Goal: Transaction & Acquisition: Register for event/course

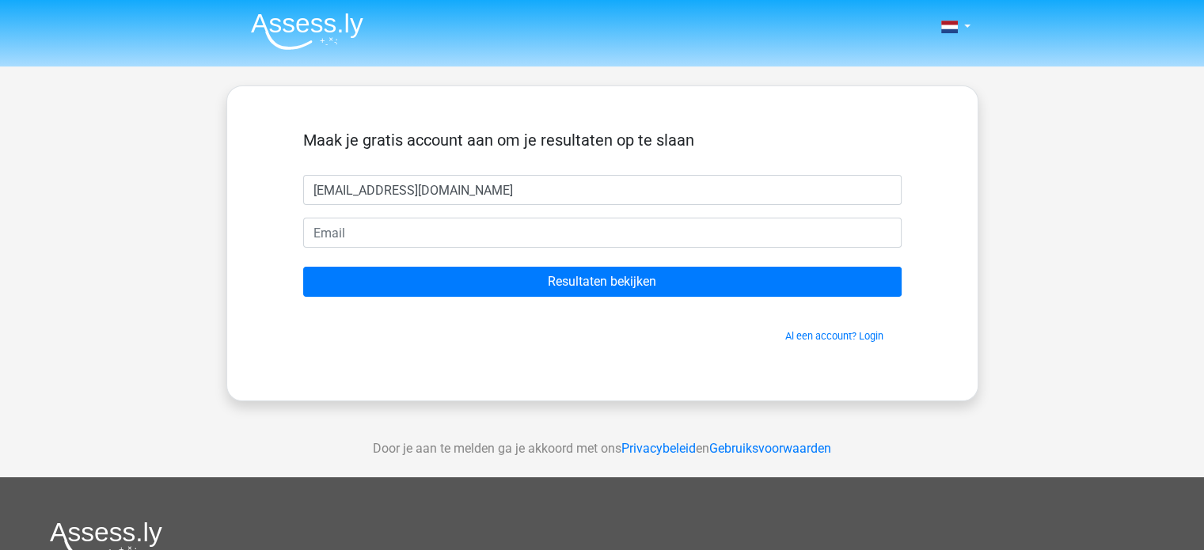
type input "[EMAIL_ADDRESS][DOMAIN_NAME]"
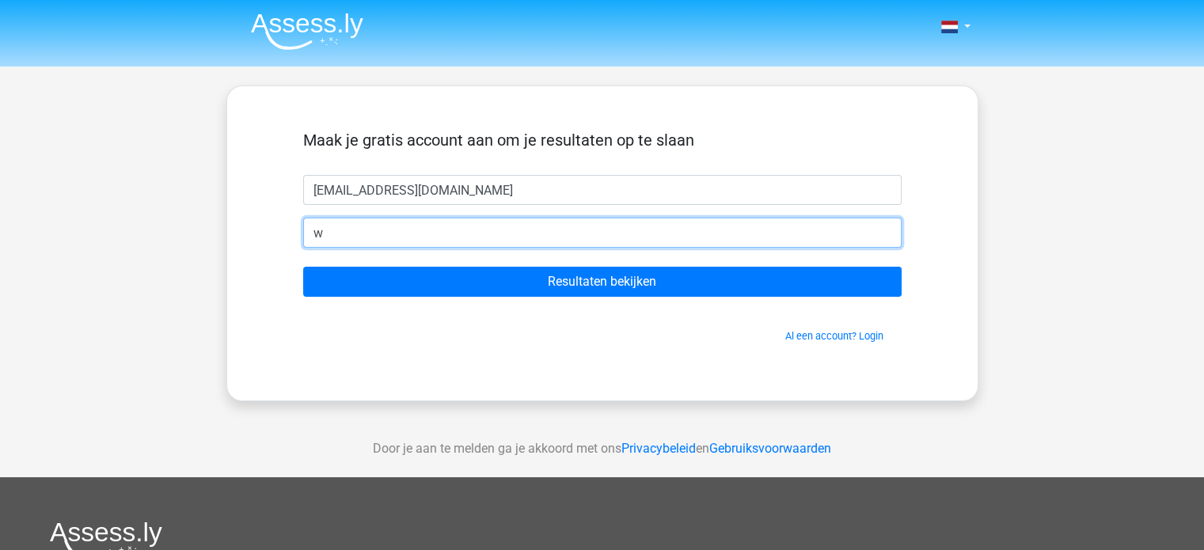
type input "w"
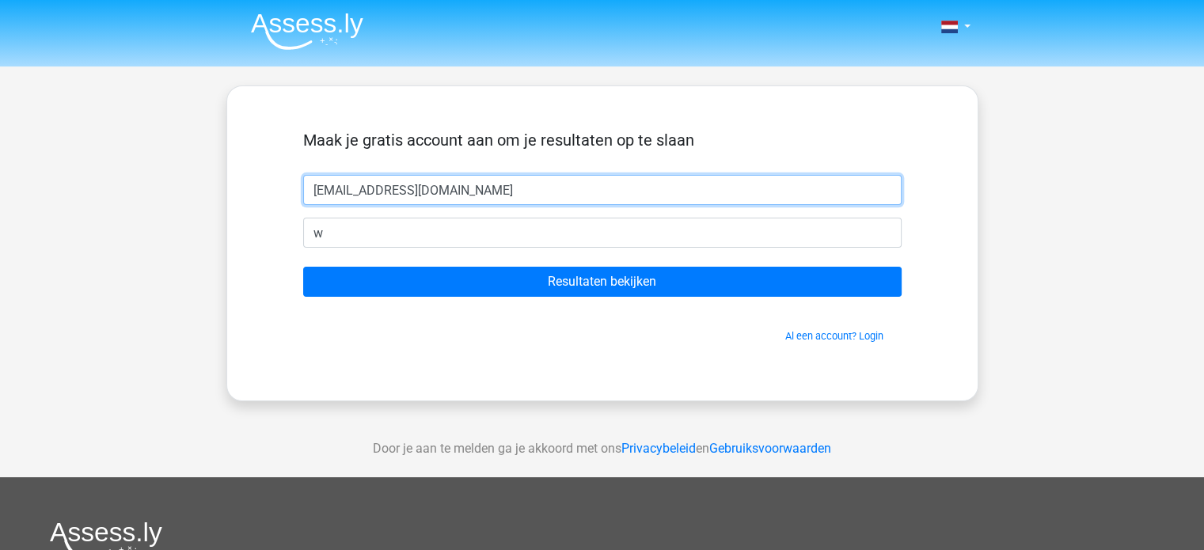
drag, startPoint x: 0, startPoint y: 0, endPoint x: 434, endPoint y: 199, distance: 477.3
click at [434, 199] on input "[EMAIL_ADDRESS][DOMAIN_NAME]" at bounding box center [602, 190] width 598 height 30
type input "w"
type input "wanita"
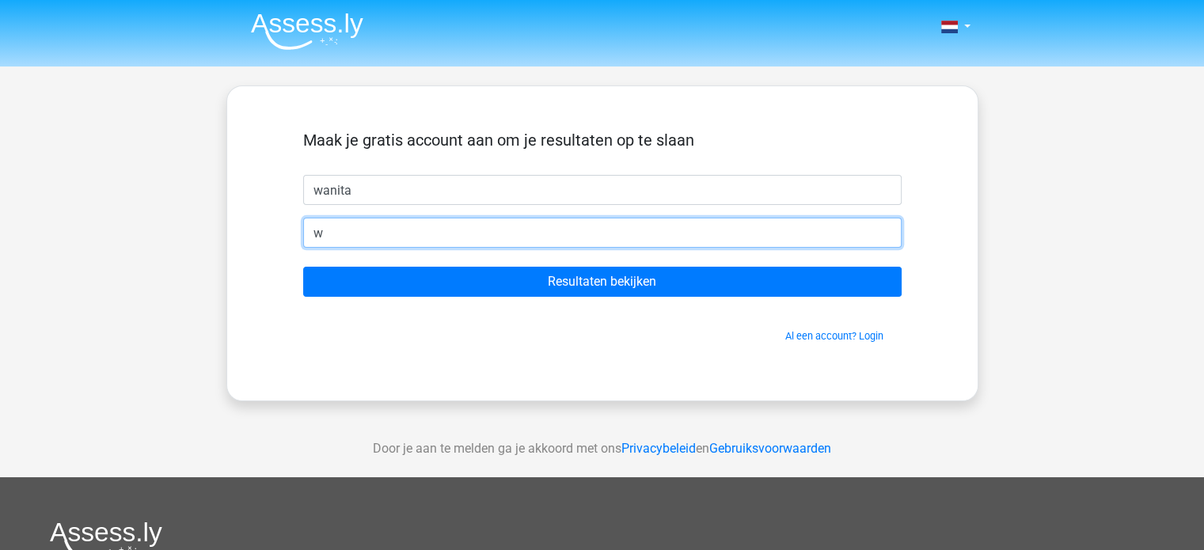
click at [430, 230] on input "w" at bounding box center [602, 233] width 598 height 30
type input "[EMAIL_ADDRESS][DOMAIN_NAME]"
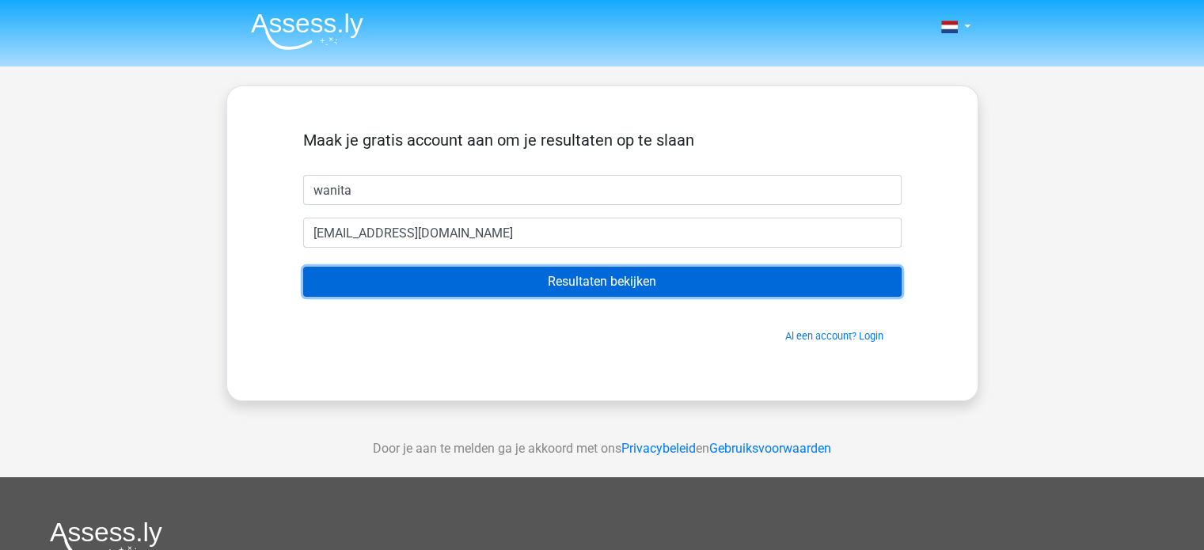
click at [428, 290] on input "Resultaten bekijken" at bounding box center [602, 282] width 598 height 30
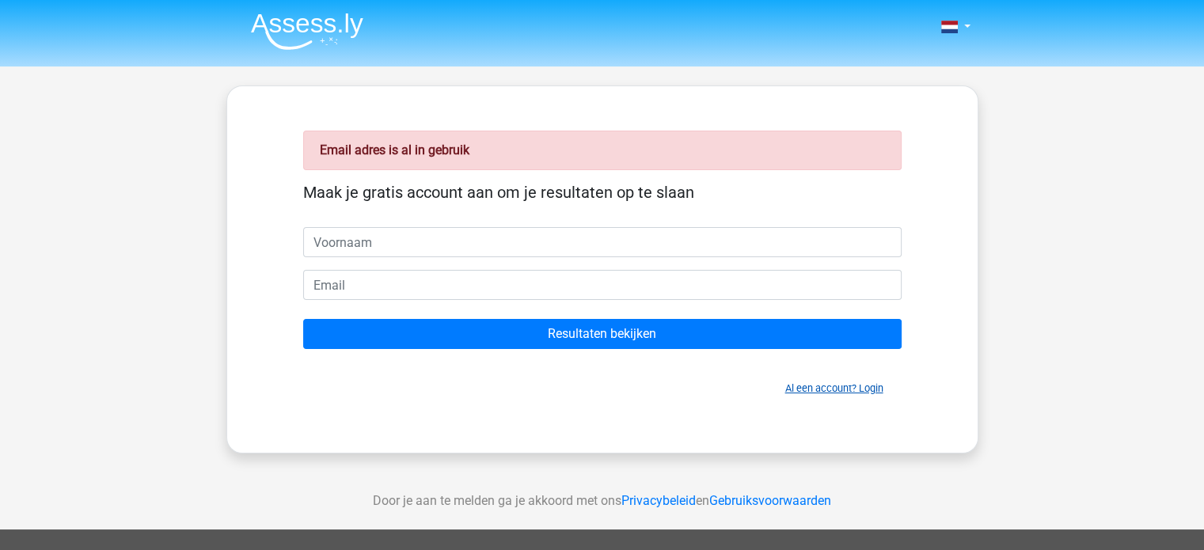
click at [878, 392] on link "Al een account? Login" at bounding box center [834, 388] width 98 height 12
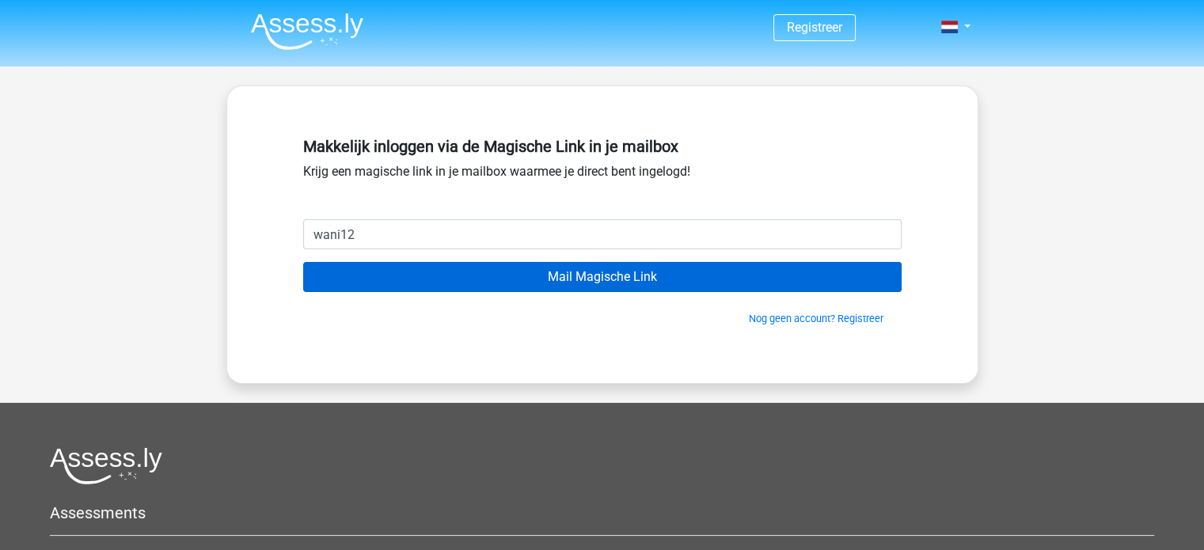
type input "wani12@live.nl"
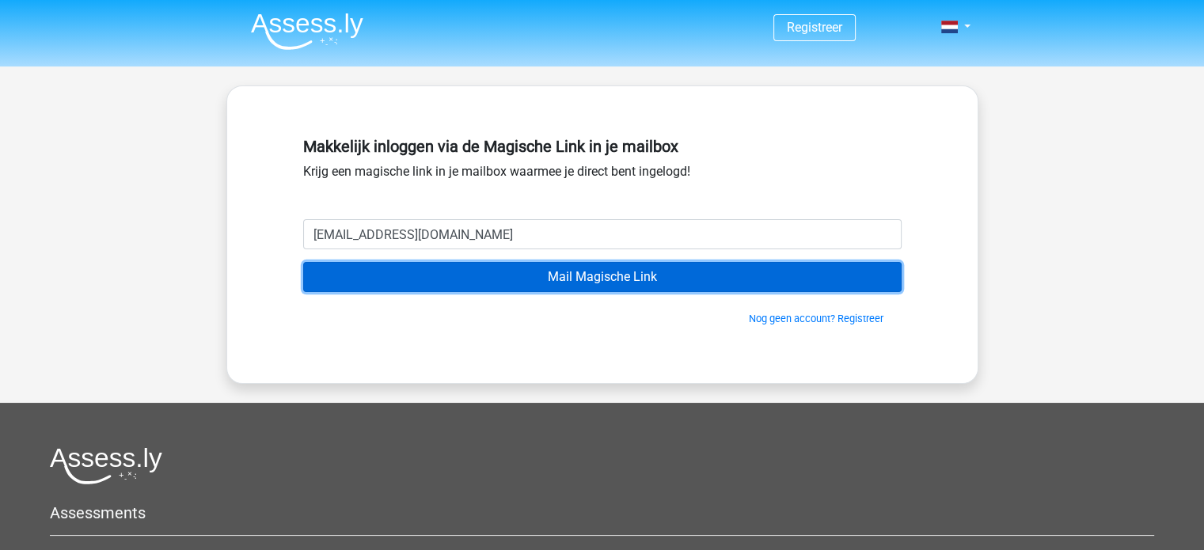
click at [386, 275] on input "Mail Magische Link" at bounding box center [602, 277] width 598 height 30
